Goal: Task Accomplishment & Management: Complete application form

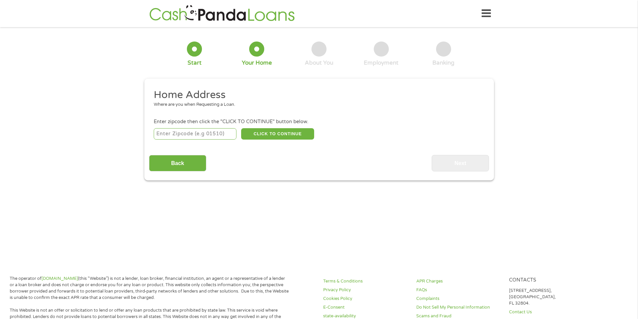
click at [218, 137] on input "number" at bounding box center [195, 133] width 83 height 11
type input "16040"
select select "[US_STATE]"
click at [288, 135] on button "CLICK TO CONTINUE" at bounding box center [277, 133] width 73 height 11
type input "16040"
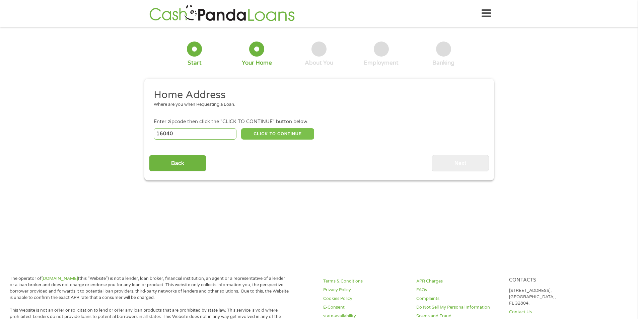
type input "Hilliards"
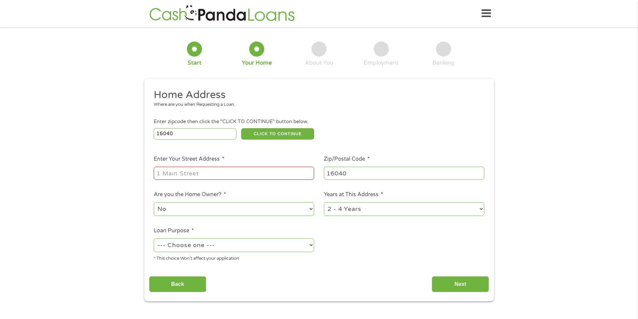
click at [196, 173] on input "Enter Your Street Address *" at bounding box center [234, 173] width 160 height 13
type input "[STREET_ADDRESS]"
click at [337, 171] on input "16040" at bounding box center [404, 173] width 160 height 13
click at [224, 206] on select "No Yes" at bounding box center [234, 209] width 160 height 14
select select "yes"
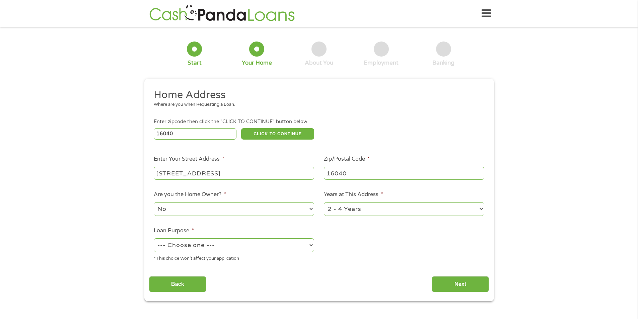
click at [154, 202] on select "No Yes" at bounding box center [234, 209] width 160 height 14
drag, startPoint x: 390, startPoint y: 212, endPoint x: 399, endPoint y: 210, distance: 9.3
click at [392, 212] on select "1 Year or less 1 - 2 Years 2 - 4 Years Over 4 Years" at bounding box center [404, 209] width 160 height 14
select select "60months"
click at [324, 202] on select "1 Year or less 1 - 2 Years 2 - 4 Years Over 4 Years" at bounding box center [404, 209] width 160 height 14
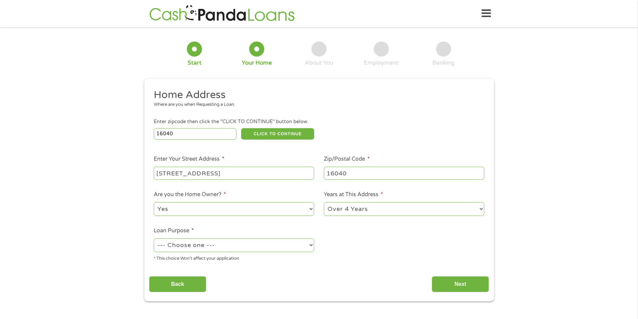
click at [219, 252] on select "--- Choose one --- Pay Bills Debt Consolidation Home Improvement Major Purchase…" at bounding box center [234, 246] width 160 height 14
select select "medicalexpenses"
click at [154, 239] on select "--- Choose one --- Pay Bills Debt Consolidation Home Improvement Major Purchase…" at bounding box center [234, 246] width 160 height 14
click at [468, 286] on input "Next" at bounding box center [460, 284] width 57 height 16
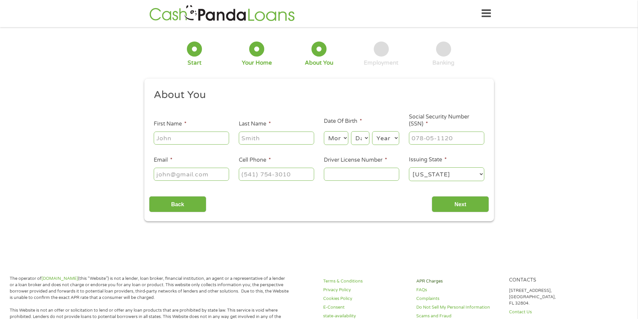
scroll to position [3, 3]
click at [197, 147] on ul "About You This field is hidden when viewing the form Title * --- Choose one ---…" at bounding box center [319, 137] width 340 height 99
drag, startPoint x: 191, startPoint y: 142, endPoint x: 190, endPoint y: 139, distance: 3.4
click at [191, 142] on input "First Name *" at bounding box center [191, 138] width 75 height 13
type input "[PERSON_NAME]"
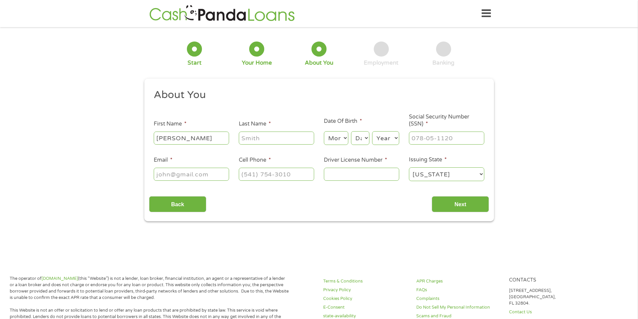
type input "[PERSON_NAME]"
type input "[EMAIL_ADDRESS][DOMAIN_NAME]"
type input "[PHONE_NUMBER]"
click at [339, 137] on select "Month 1 2 3 4 5 6 7 8 9 10 11 12" at bounding box center [336, 138] width 24 height 14
select select "1"
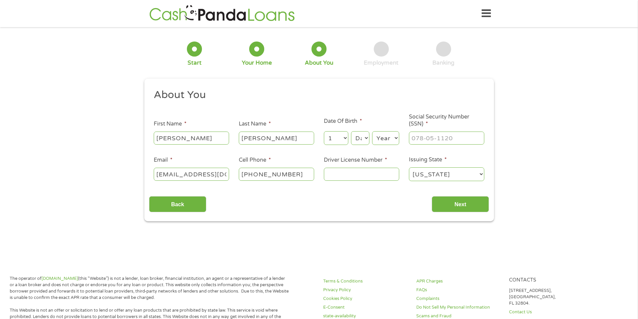
click at [324, 131] on select "Month 1 2 3 4 5 6 7 8 9 10 11 12" at bounding box center [336, 138] width 24 height 14
click at [362, 140] on select "Day 1 2 3 4 5 6 7 8 9 10 11 12 13 14 15 16 17 18 19 20 21 22 23 24 25 26 27 28 …" at bounding box center [360, 138] width 18 height 14
select select "23"
click at [351, 131] on select "Day 1 2 3 4 5 6 7 8 9 10 11 12 13 14 15 16 17 18 19 20 21 22 23 24 25 26 27 28 …" at bounding box center [360, 138] width 18 height 14
drag, startPoint x: 388, startPoint y: 138, endPoint x: 392, endPoint y: 145, distance: 8.5
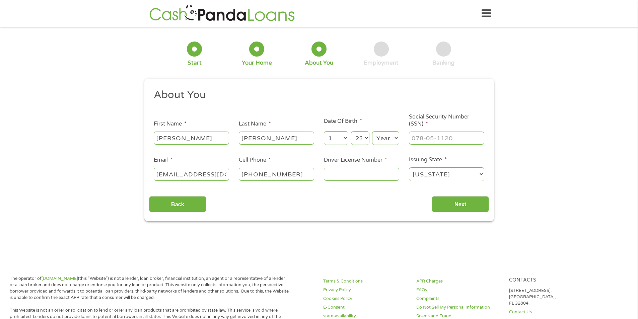
click at [388, 138] on select "Year [DATE] 2006 2005 2004 2003 2002 2001 2000 1999 1998 1997 1996 1995 1994 19…" at bounding box center [385, 138] width 27 height 14
select select "1982"
click at [372, 131] on select "Year [DATE] 2006 2005 2004 2003 2002 2001 2000 1999 1998 1997 1996 1995 1994 19…" at bounding box center [385, 138] width 27 height 14
click at [440, 139] on input "___-__-____" at bounding box center [446, 138] width 75 height 13
drag, startPoint x: 455, startPoint y: 138, endPoint x: 378, endPoint y: 146, distance: 77.8
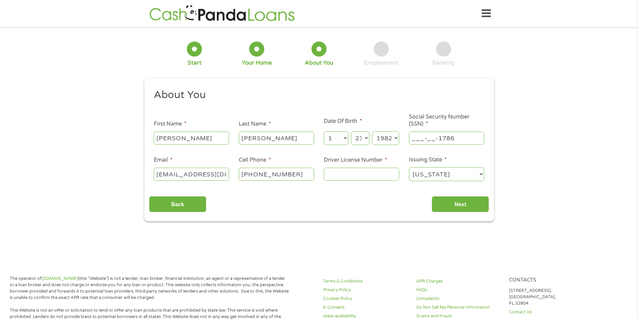
click at [378, 146] on ul "About You This field is hidden when viewing the form Title * --- Choose one ---…" at bounding box center [319, 137] width 340 height 99
type input "178-62-3926"
click at [361, 176] on input "Driver License Number *" at bounding box center [361, 174] width 75 height 13
type input "3"
type input "26381666"
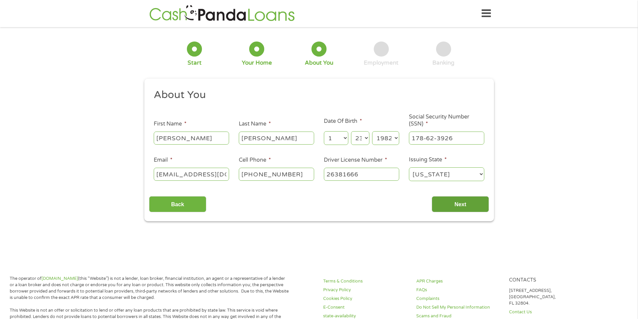
click at [467, 205] on input "Next" at bounding box center [460, 204] width 57 height 16
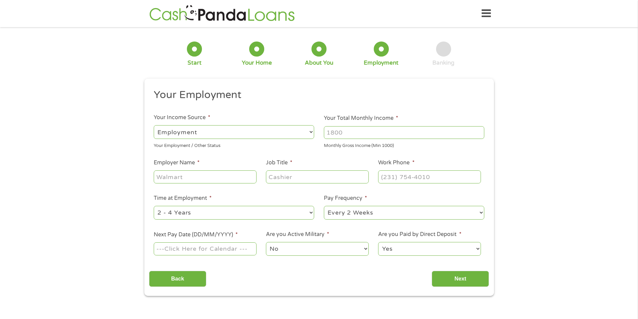
click at [349, 134] on input "Your Total Monthly Income *" at bounding box center [404, 132] width 160 height 13
click at [333, 131] on input "Your Total Monthly Income *" at bounding box center [404, 132] width 160 height 13
type input "5000"
click at [187, 180] on input "Employer Name *" at bounding box center [205, 177] width 103 height 13
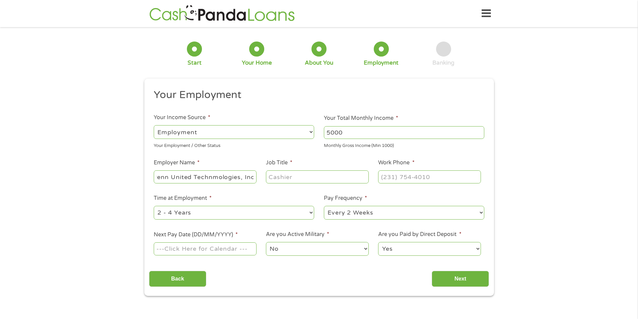
type input "Penn United Technmologies, Inc"
type input "Quality Technician Apprentice"
type input "[PHONE_NUMBER]"
click at [311, 212] on select "--- Choose one --- 1 Year or less 1 - 2 Years 2 - 4 Years Over 4 Years" at bounding box center [234, 213] width 160 height 14
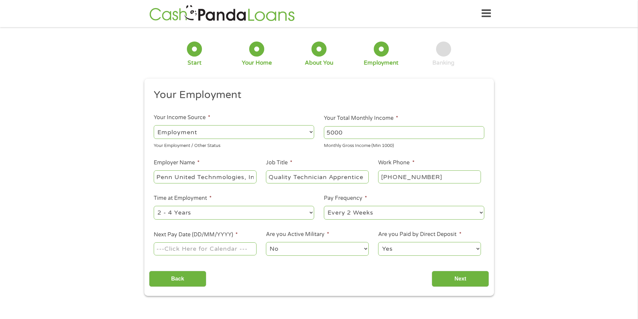
select select "60months"
click at [154, 206] on select "--- Choose one --- 1 Year or less 1 - 2 Years 2 - 4 Years Over 4 Years" at bounding box center [234, 213] width 160 height 14
click at [203, 250] on input "Next Pay Date (DD/MM/YYYY) *" at bounding box center [205, 249] width 103 height 13
type input "[DATE]"
click at [463, 280] on input "Next" at bounding box center [460, 279] width 57 height 16
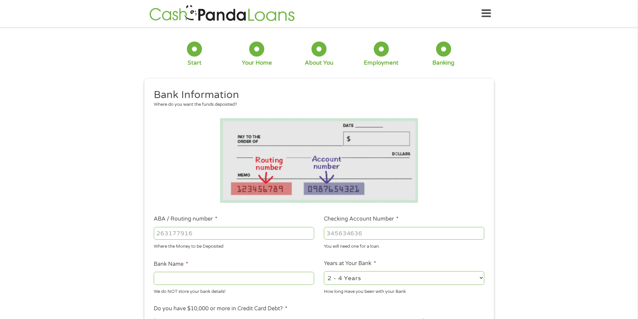
scroll to position [3, 3]
click at [196, 234] on input "ABA / Routing number *" at bounding box center [234, 233] width 160 height 13
click at [245, 233] on input "ABA / Routing number *" at bounding box center [234, 233] width 160 height 13
drag, startPoint x: 247, startPoint y: 234, endPoint x: 234, endPoint y: 235, distance: 12.8
click at [234, 235] on input "ABA / Routing number *" at bounding box center [234, 233] width 160 height 13
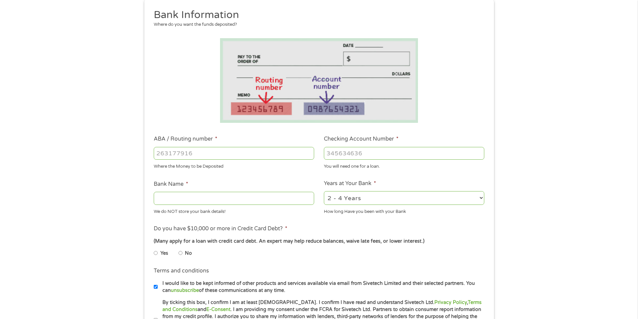
scroll to position [0, 0]
